Goal: Information Seeking & Learning: Learn about a topic

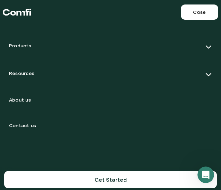
click at [207, 46] on img at bounding box center [208, 47] width 7 height 7
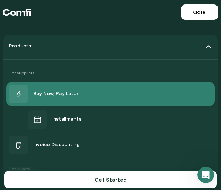
click at [65, 100] on div "Buy Now, Pay Later" at bounding box center [110, 94] width 203 height 19
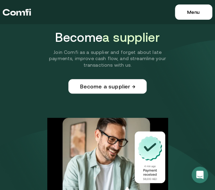
click at [125, 59] on p "Join Comfi as a supplier and forget about late payments, improve cash flow, and…" at bounding box center [107, 58] width 121 height 19
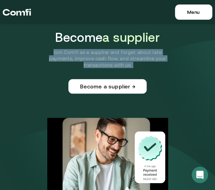
click at [125, 59] on p "Join Comfi as a supplier and forget about late payments, improve cash flow, and…" at bounding box center [107, 58] width 121 height 19
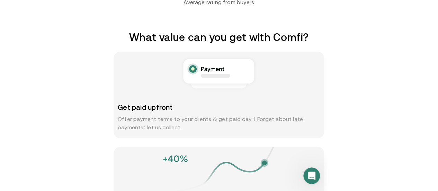
scroll to position [380, 0]
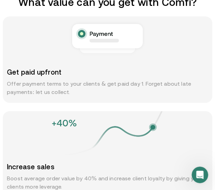
click at [135, 83] on p "Offer payment terms to your clients & get paid day 1. Forget about late payment…" at bounding box center [108, 88] width 202 height 17
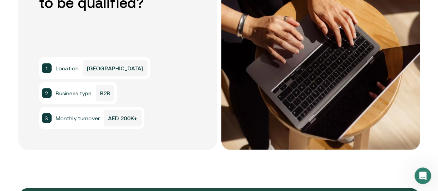
drag, startPoint x: 149, startPoint y: 99, endPoint x: 147, endPoint y: 93, distance: 6.5
click at [149, 95] on div "1 Location [GEOGRAPHIC_DATA] 2 Business type B2B 3 Monthly turnover AED 200K+" at bounding box center [117, 93] width 157 height 72
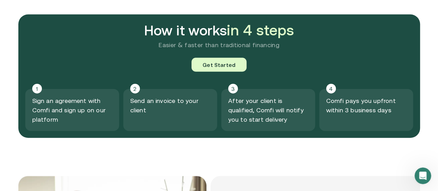
scroll to position [726, 0]
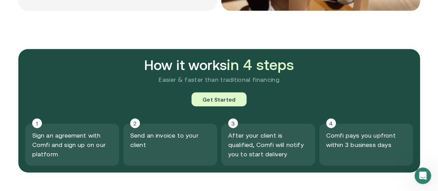
drag, startPoint x: 143, startPoint y: 74, endPoint x: 157, endPoint y: 100, distance: 29.3
click at [143, 74] on h2 "How it works in 4 steps" at bounding box center [218, 65] width 387 height 18
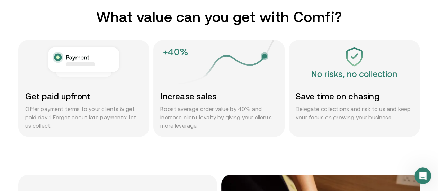
scroll to position [380, 0]
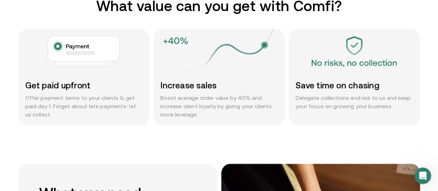
click at [99, 100] on p "Offer payment terms to your clients & get paid day 1. Forget about late payment…" at bounding box center [83, 105] width 117 height 25
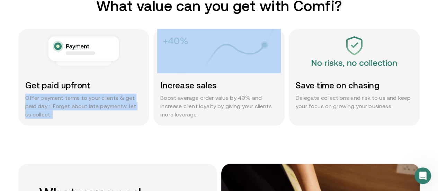
click at [99, 100] on p "Offer payment terms to your clients & get paid day 1. Forget about late payment…" at bounding box center [83, 105] width 117 height 25
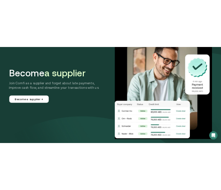
scroll to position [0, 0]
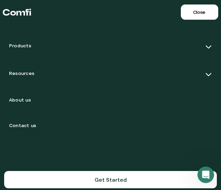
click at [205, 44] on img at bounding box center [208, 47] width 7 height 7
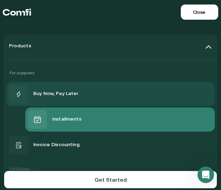
click at [159, 127] on div "Installments" at bounding box center [120, 119] width 184 height 19
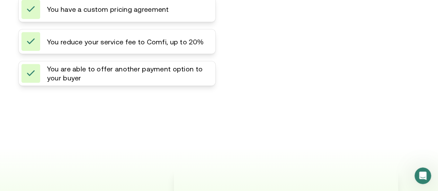
scroll to position [1001, 0]
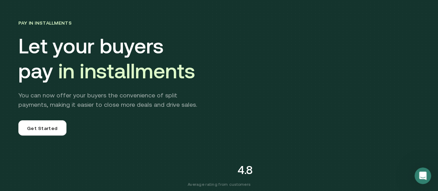
scroll to position [0, 0]
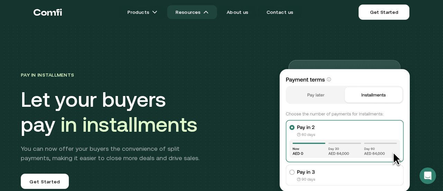
click at [202, 14] on link "Resources" at bounding box center [192, 12] width 50 height 14
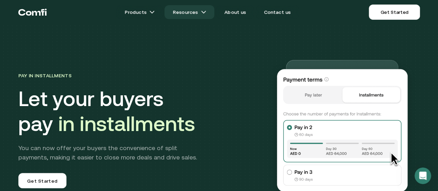
click at [201, 15] on link "Resources" at bounding box center [189, 12] width 50 height 14
click at [206, 13] on img at bounding box center [204, 12] width 6 height 6
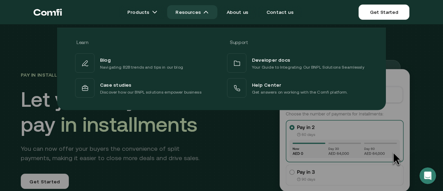
click at [205, 16] on link "Resources" at bounding box center [192, 12] width 50 height 14
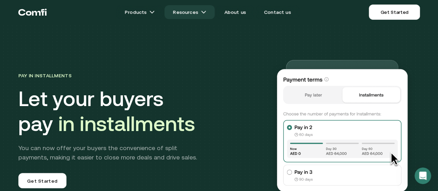
click at [205, 16] on link "Resources" at bounding box center [189, 12] width 50 height 14
click at [206, 11] on img at bounding box center [204, 12] width 6 height 6
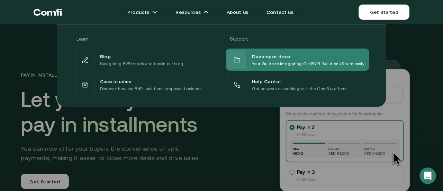
click at [287, 50] on div "Developer docs Your Guide to Integrating Our BNPL Solutions Seamlessly" at bounding box center [295, 59] width 137 height 19
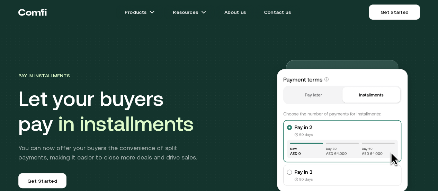
click at [108, 105] on h1 "Let your buyers pay in installments" at bounding box center [135, 111] width 235 height 50
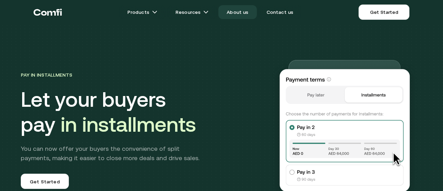
click at [253, 13] on link "About us" at bounding box center [237, 12] width 38 height 14
